Goal: Information Seeking & Learning: Learn about a topic

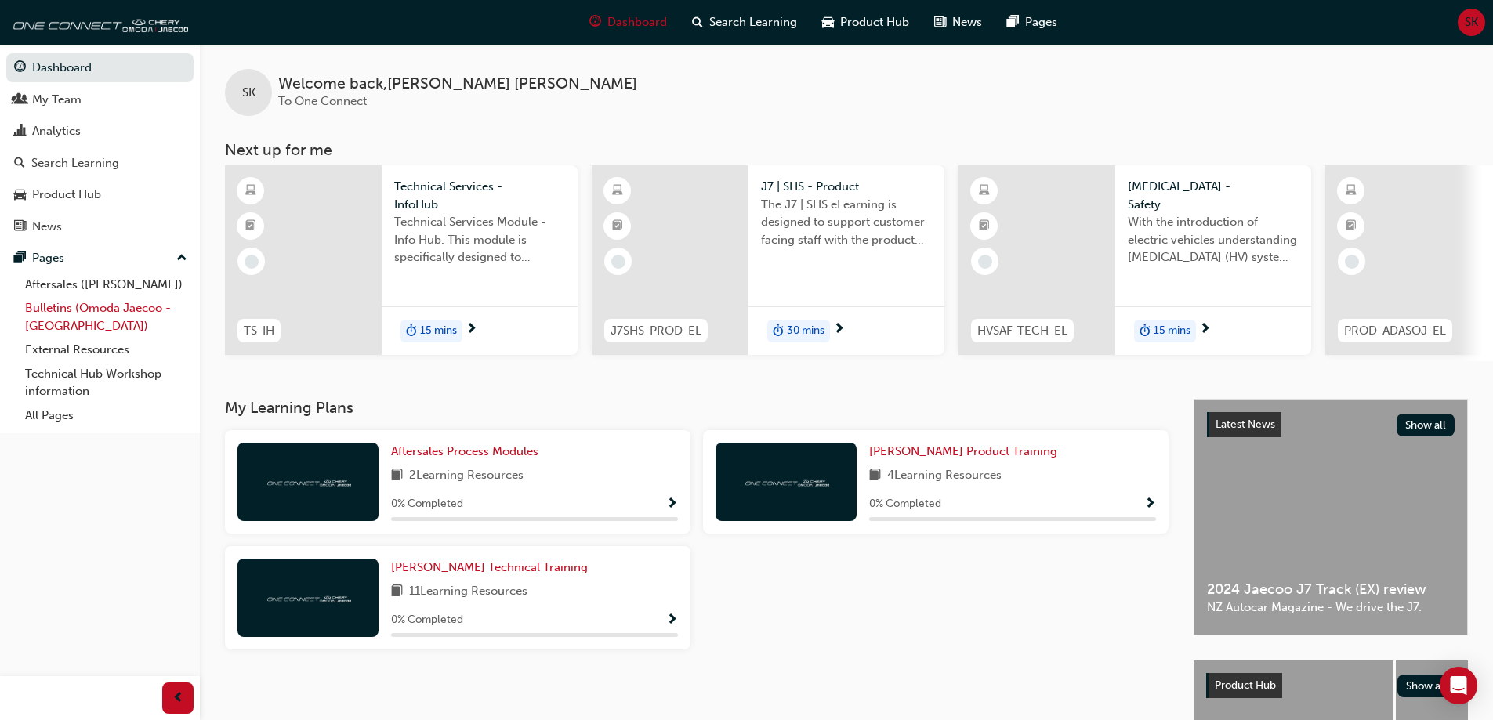
click at [77, 307] on link "Bulletins (Omoda Jaecoo - [GEOGRAPHIC_DATA])" at bounding box center [106, 317] width 175 height 42
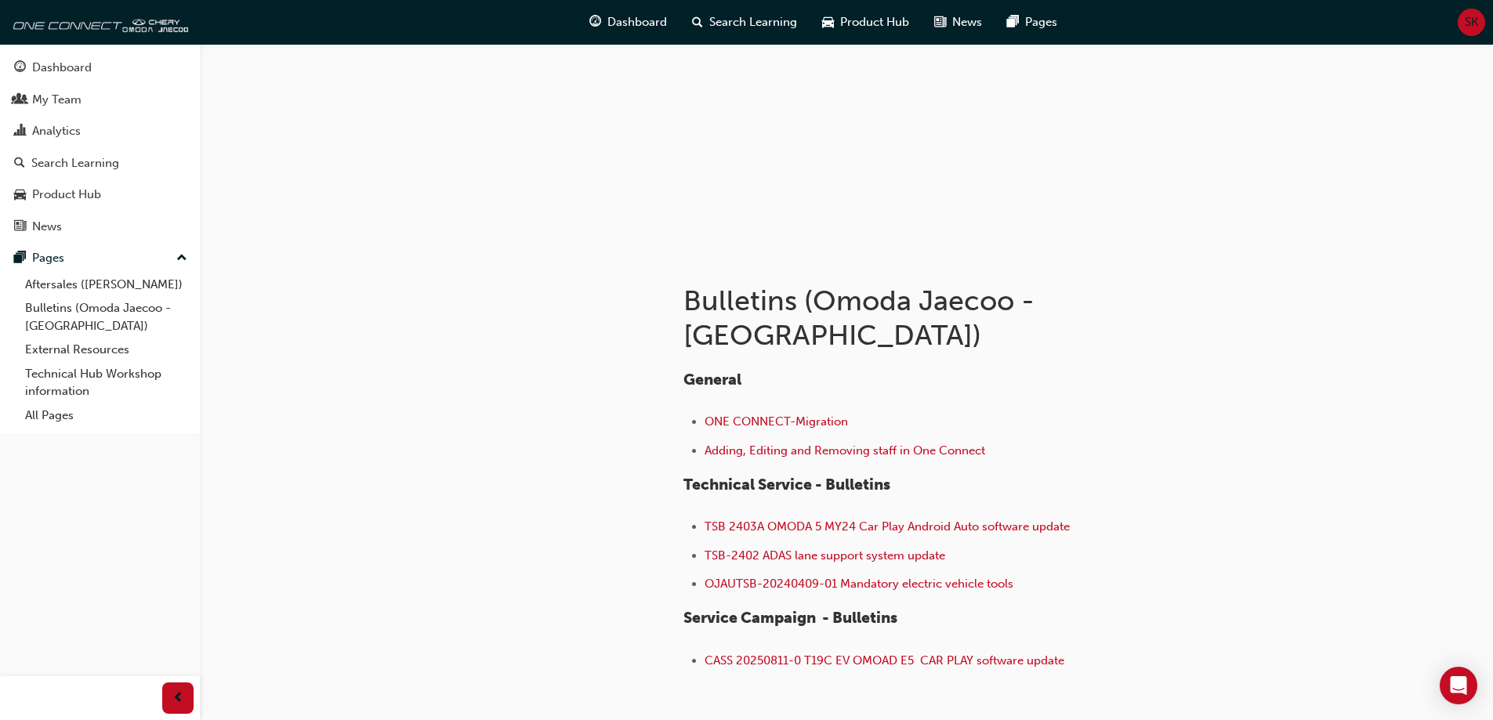
scroll to position [157, 0]
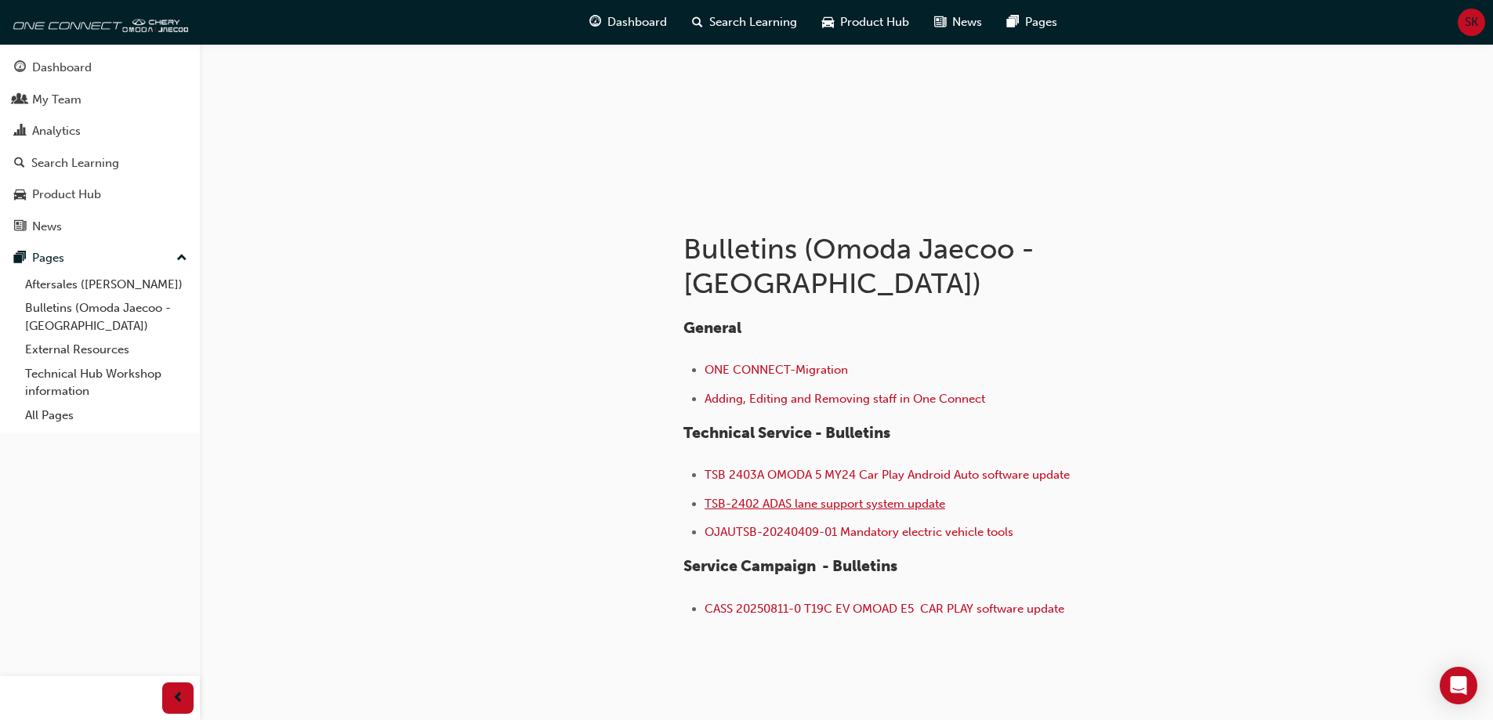
click at [871, 497] on span "TSB-2402 ADAS lane support system update" at bounding box center [824, 504] width 241 height 14
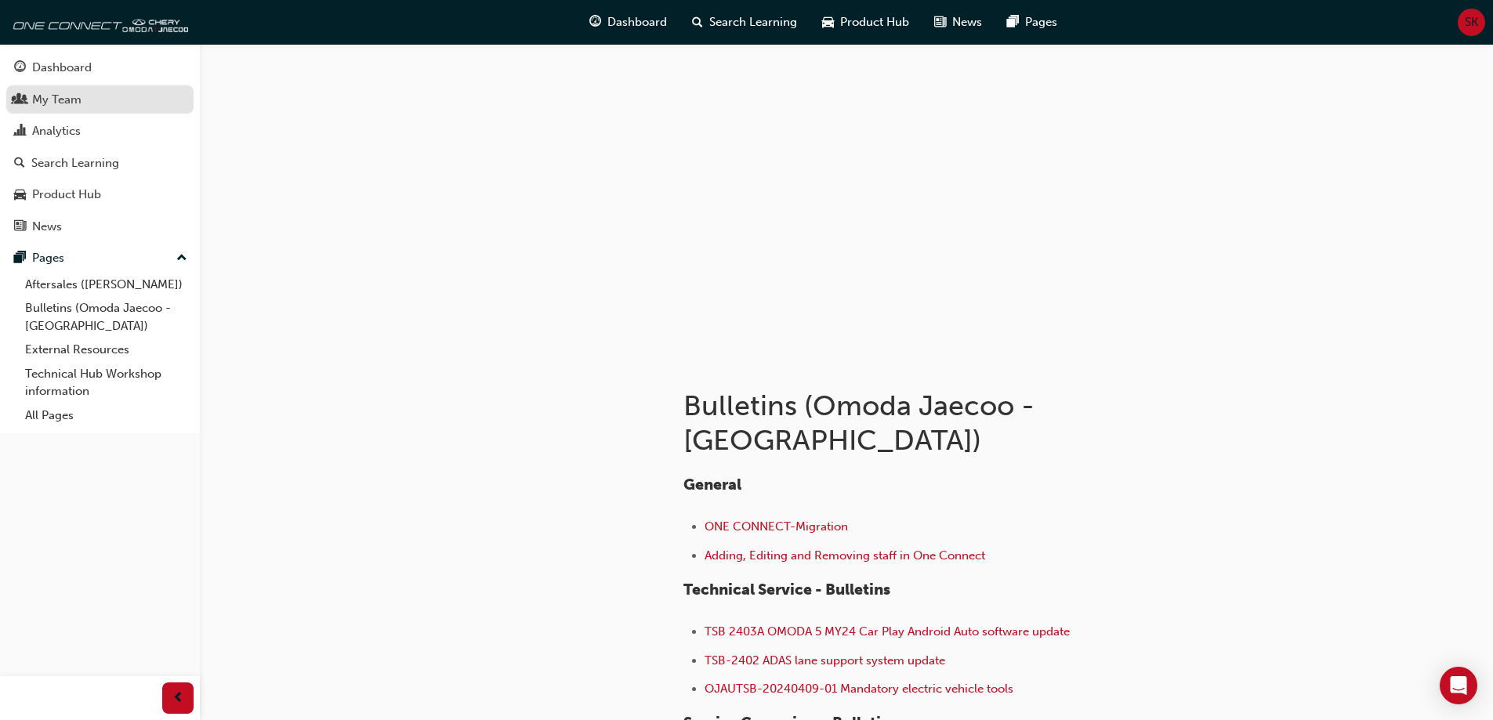
click at [44, 97] on div "My Team" at bounding box center [56, 100] width 49 height 18
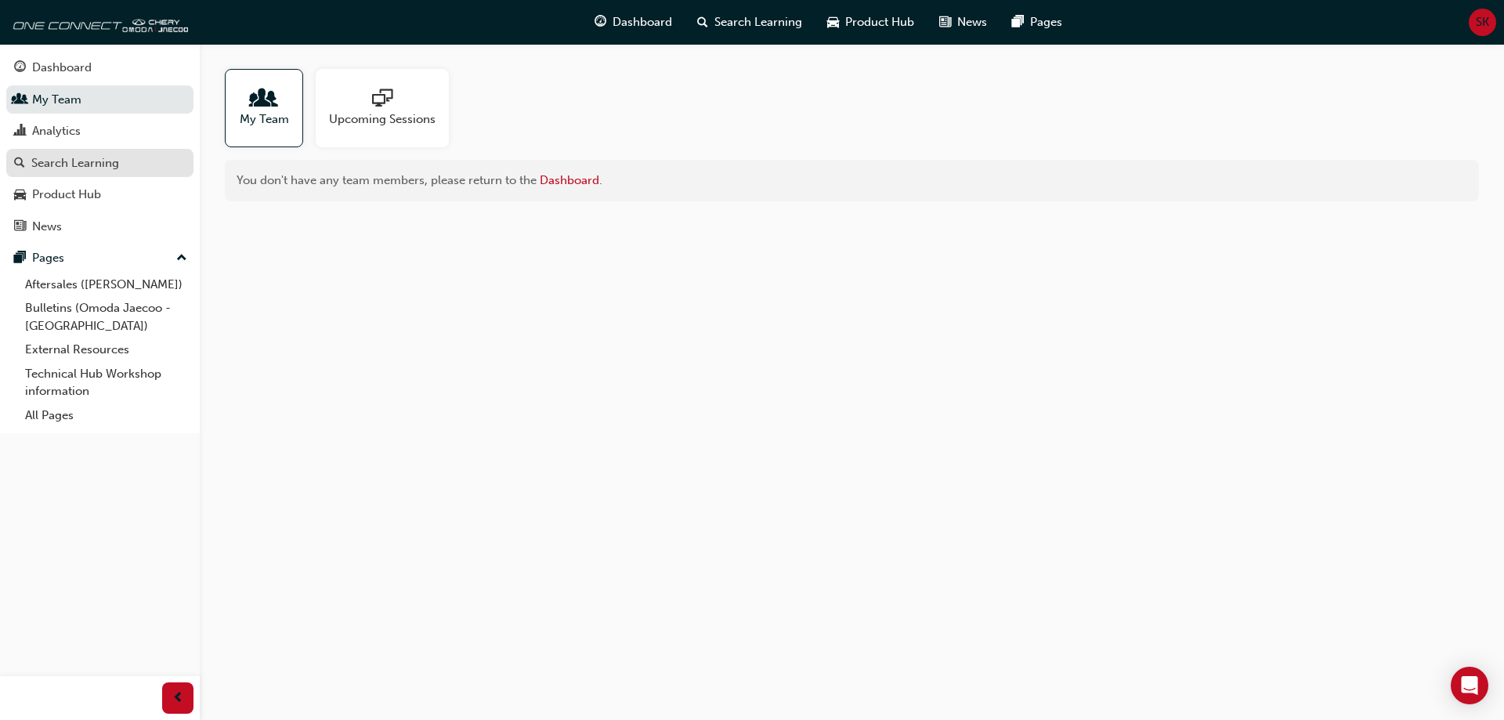
click at [66, 164] on div "Search Learning" at bounding box center [75, 163] width 88 height 18
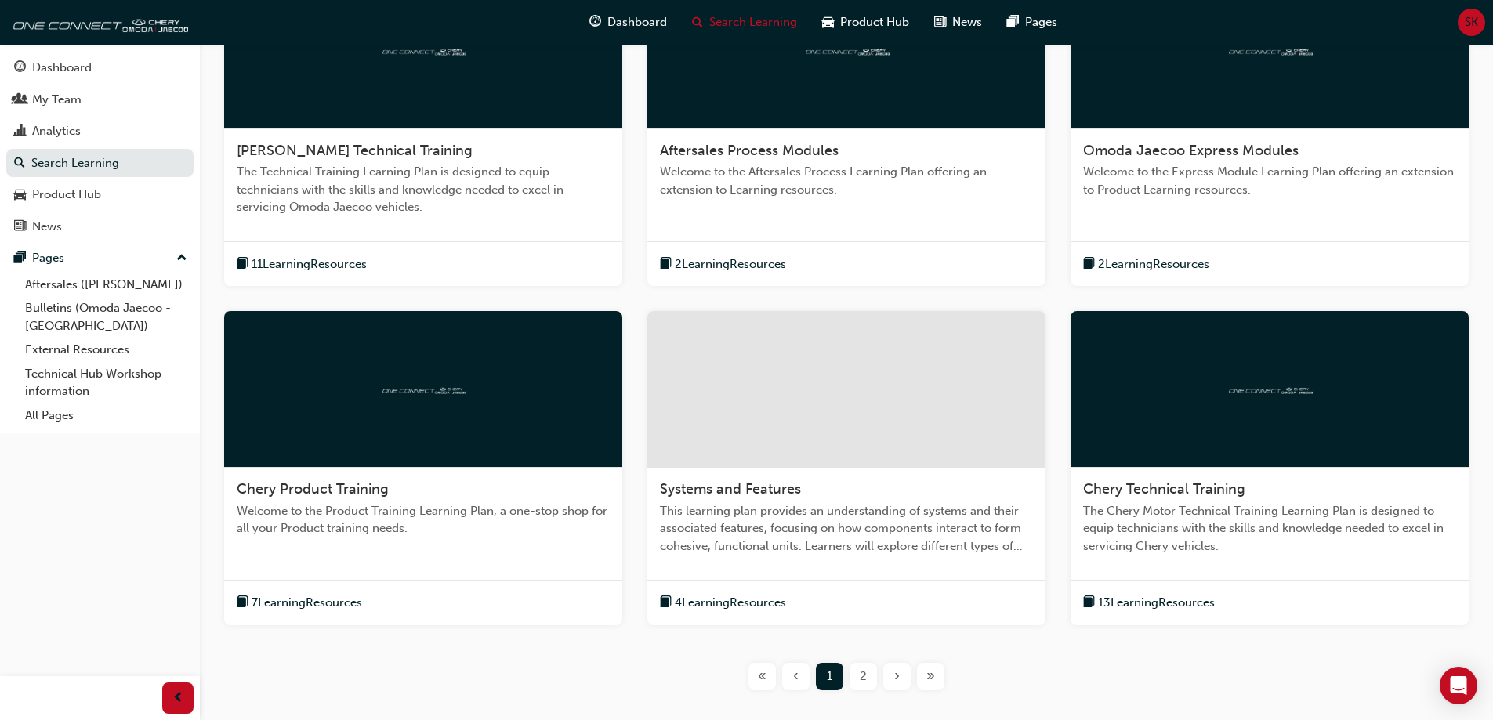
scroll to position [392, 0]
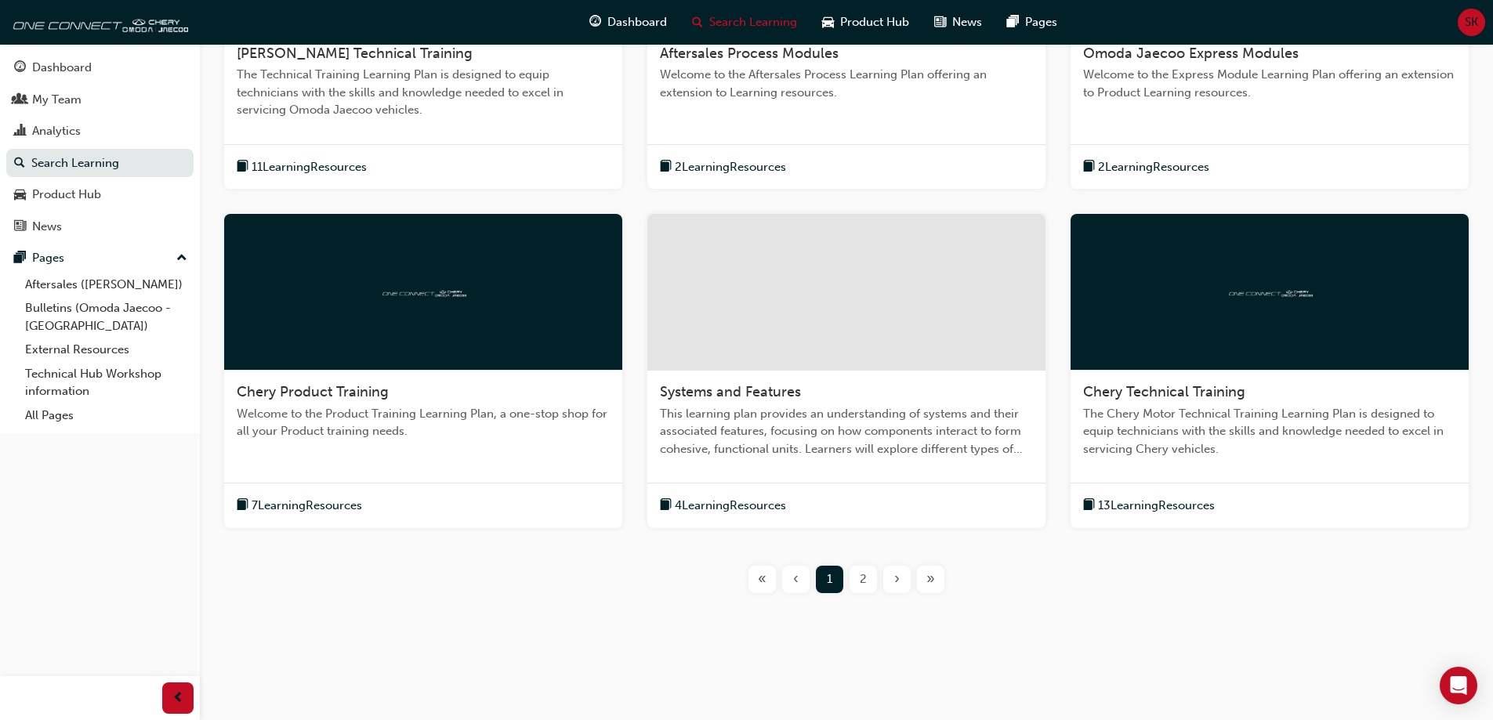
click at [860, 574] on span "2" at bounding box center [863, 579] width 7 height 18
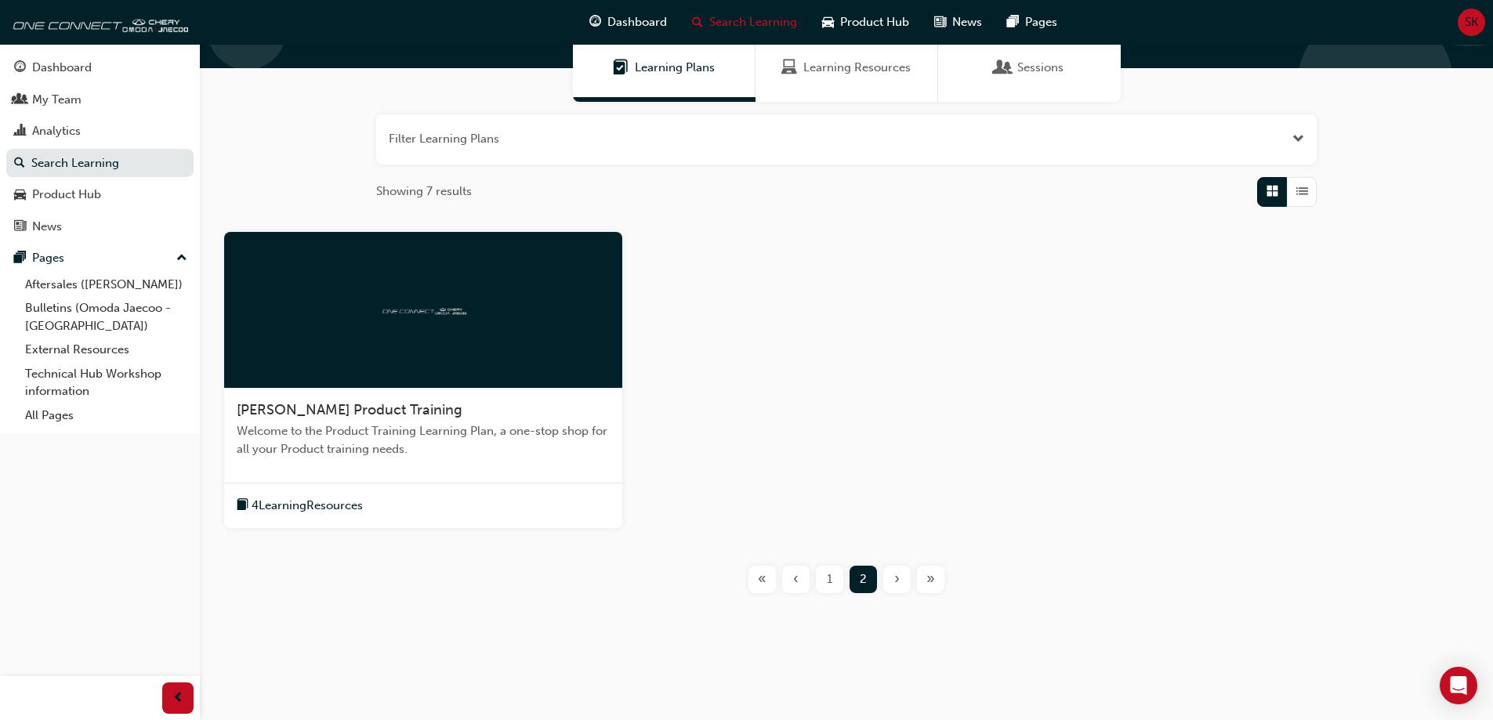
scroll to position [131, 0]
click at [832, 579] on span "1" at bounding box center [829, 579] width 5 height 18
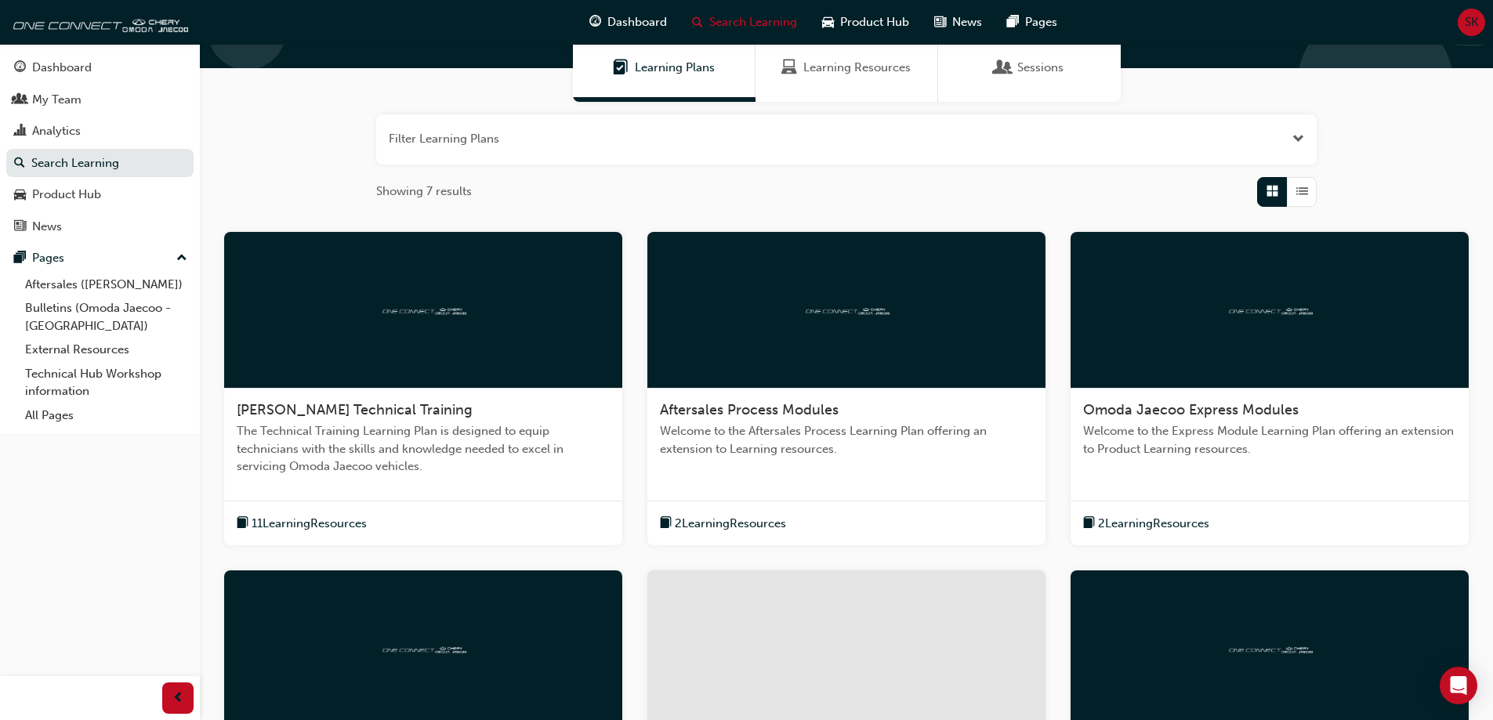
click at [385, 410] on span "[PERSON_NAME] Technical Training" at bounding box center [355, 409] width 236 height 17
